Goal: Information Seeking & Learning: Find specific fact

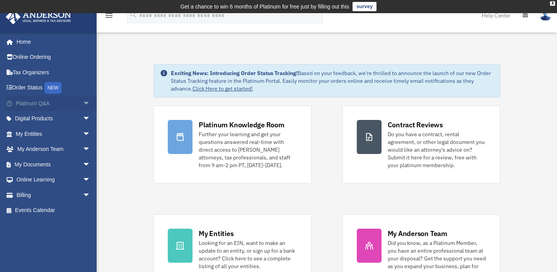
click at [45, 107] on link "Platinum Q&A arrow_drop_down" at bounding box center [53, 102] width 97 height 15
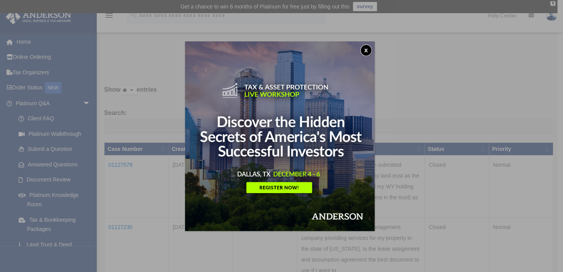
click at [363, 50] on button "x" at bounding box center [366, 50] width 12 height 12
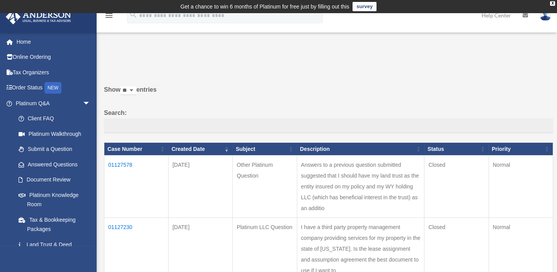
click at [120, 166] on td "01127578" at bounding box center [136, 186] width 64 height 62
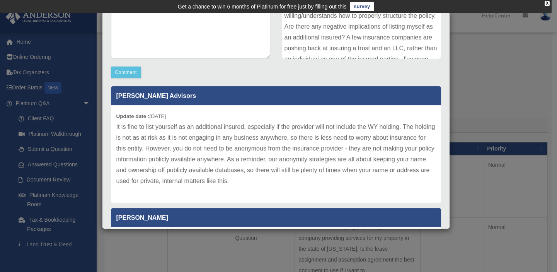
scroll to position [173, 0]
